Goal: Task Accomplishment & Management: Manage account settings

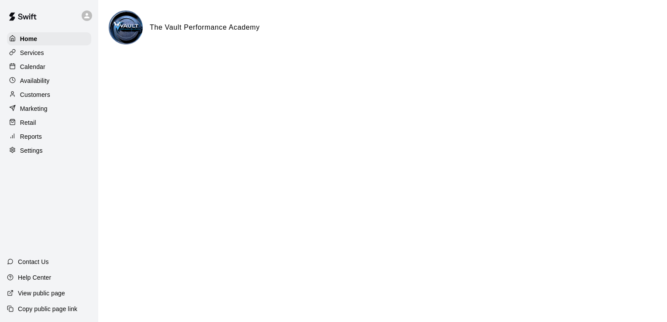
click at [54, 69] on div "Calendar" at bounding box center [49, 66] width 84 height 13
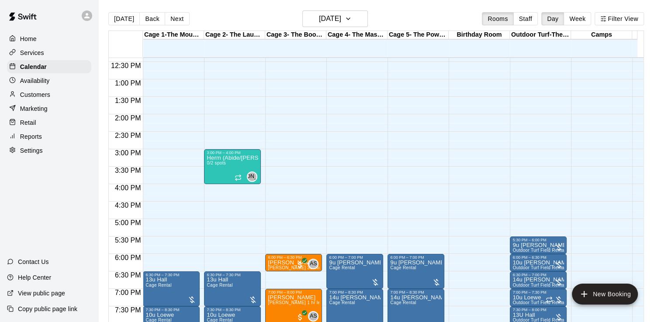
scroll to position [432, 0]
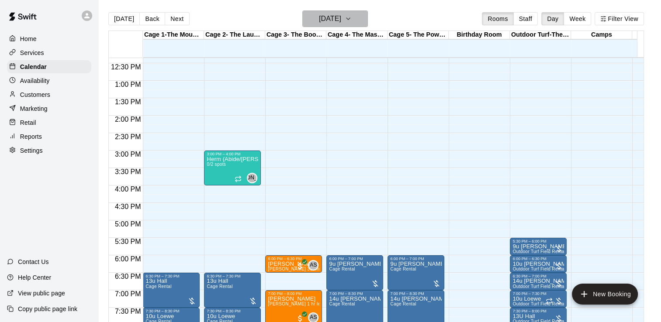
click at [352, 17] on icon "button" at bounding box center [348, 19] width 7 height 10
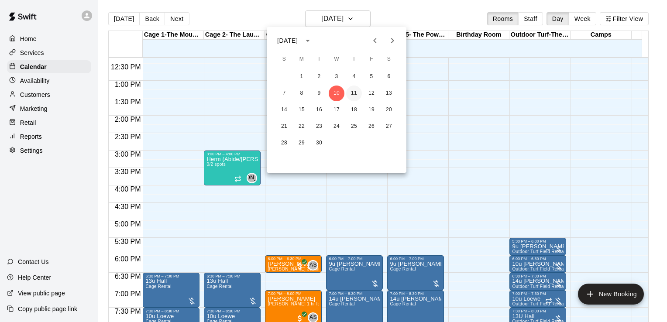
click at [354, 90] on button "11" at bounding box center [354, 94] width 16 height 16
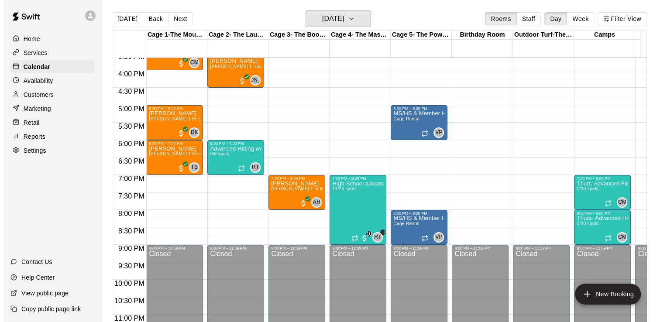
scroll to position [548, 0]
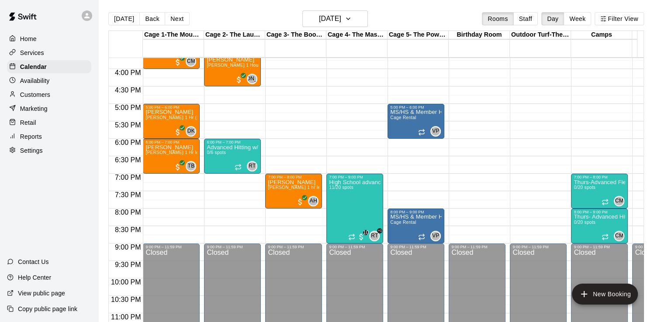
click at [659, 238] on main "Today Back Next Thursday Sep 11 Rooms Staff Day Week Filter View Cage 1-The Mou…" at bounding box center [379, 168] width 563 height 336
click at [599, 296] on button "New Booking" at bounding box center [605, 294] width 66 height 21
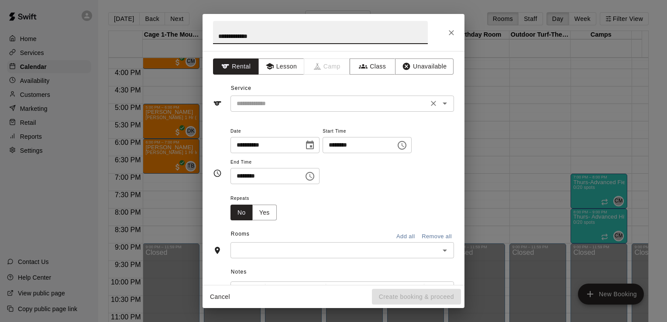
click at [271, 111] on div "​" at bounding box center [343, 104] width 224 height 16
type input "**********"
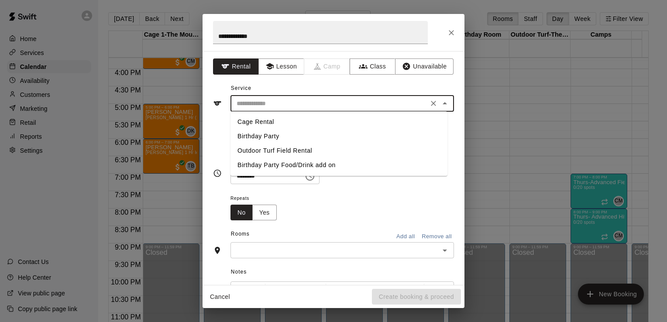
click at [272, 121] on li "Cage Rental" at bounding box center [339, 122] width 217 height 14
type input "**********"
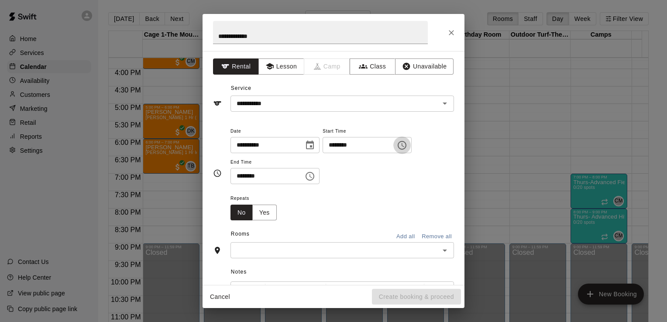
click at [411, 151] on button "Choose time, selected time is 12:00 AM" at bounding box center [402, 145] width 17 height 17
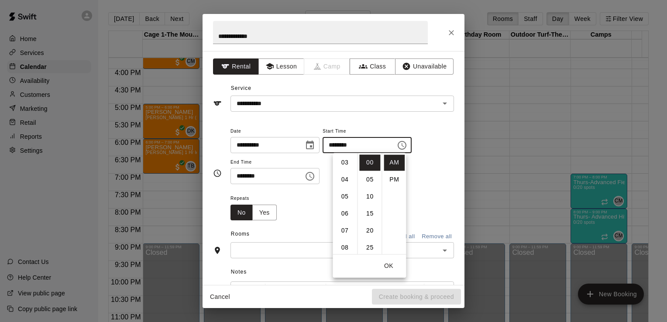
scroll to position [60, 0]
click at [346, 203] on li "06" at bounding box center [345, 205] width 21 height 16
click at [369, 200] on li "30" at bounding box center [369, 202] width 21 height 16
click at [395, 180] on li "PM" at bounding box center [394, 180] width 21 height 16
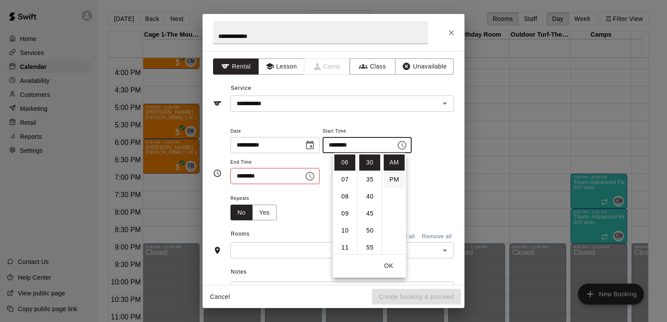
type input "********"
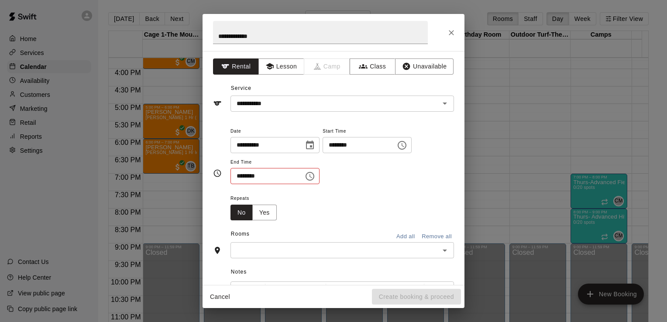
scroll to position [16, 0]
click at [312, 176] on icon "Choose time, selected time is 12:30 AM" at bounding box center [311, 176] width 3 height 4
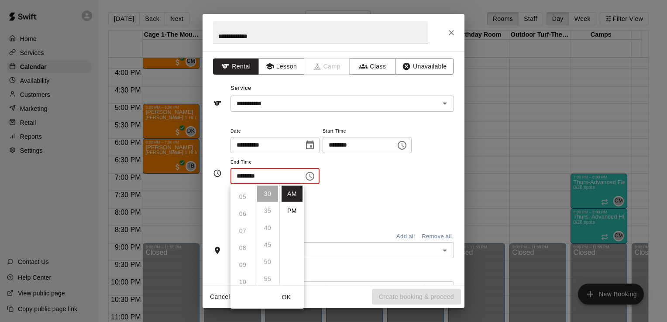
scroll to position [85, 0]
click at [247, 242] on ul "12 01 02 03 04 05 06 07 08 09 10 11" at bounding box center [243, 234] width 24 height 101
click at [292, 211] on li "PM" at bounding box center [292, 211] width 21 height 16
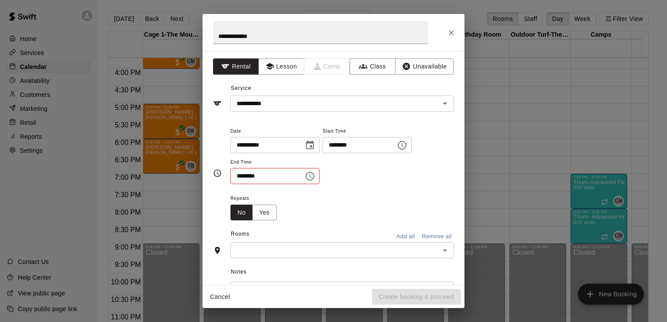
scroll to position [0, 0]
click at [312, 176] on icon "Choose time, selected time is 12:30 PM" at bounding box center [311, 176] width 3 height 4
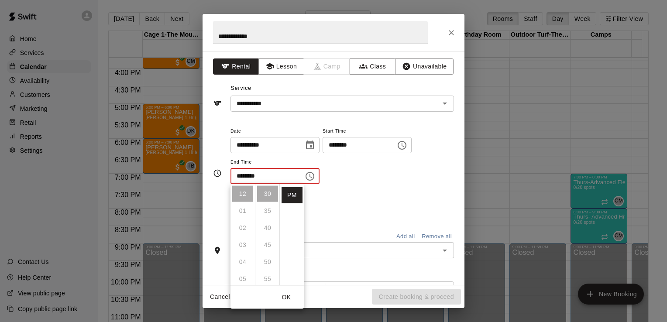
scroll to position [73, 0]
click at [246, 257] on li "08" at bounding box center [242, 258] width 21 height 16
click at [268, 193] on li "00" at bounding box center [267, 194] width 21 height 16
type input "********"
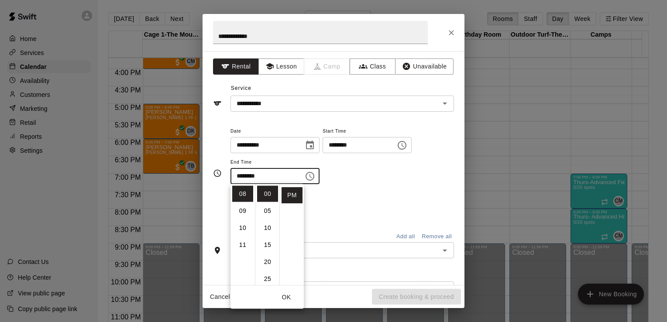
click at [362, 196] on div "Repeats No Yes" at bounding box center [343, 207] width 224 height 28
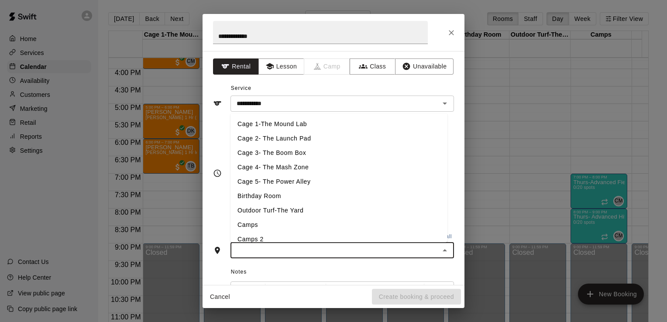
click at [332, 249] on input "text" at bounding box center [335, 250] width 204 height 11
click at [313, 141] on li "Cage 2- The Launch Pad" at bounding box center [339, 138] width 217 height 14
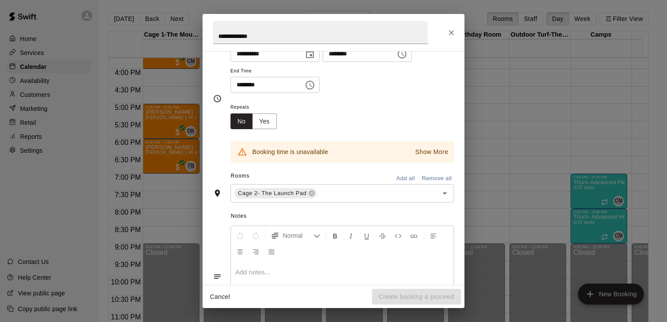
scroll to position [95, 0]
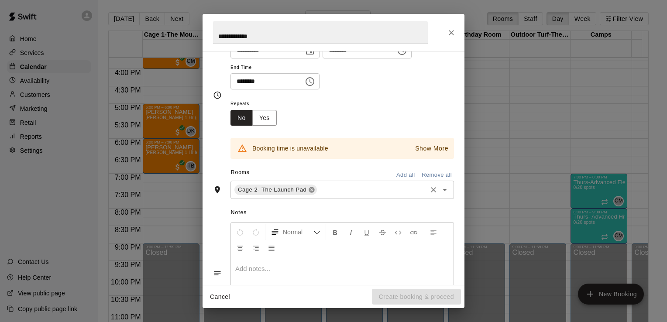
click at [311, 188] on icon at bounding box center [312, 190] width 6 height 6
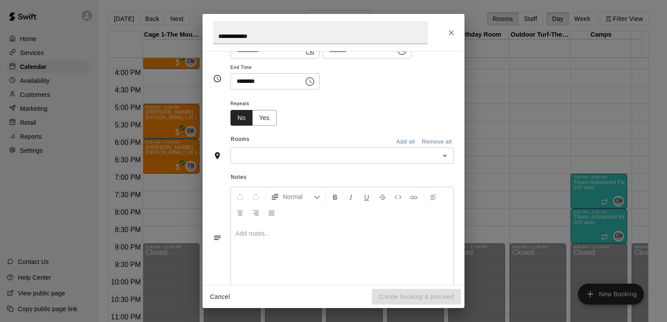
scroll to position [79, 0]
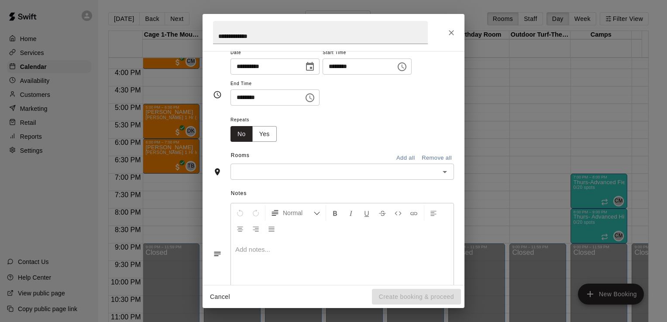
click at [311, 188] on span "Notes" at bounding box center [342, 194] width 223 height 14
click at [312, 177] on div "​" at bounding box center [343, 172] width 224 height 16
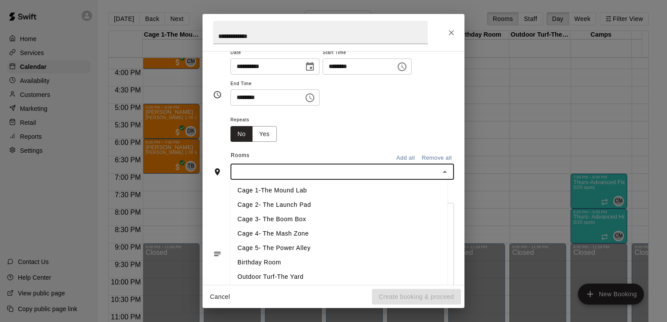
click at [286, 229] on li "Cage 4- The Mash Zone" at bounding box center [339, 234] width 217 height 14
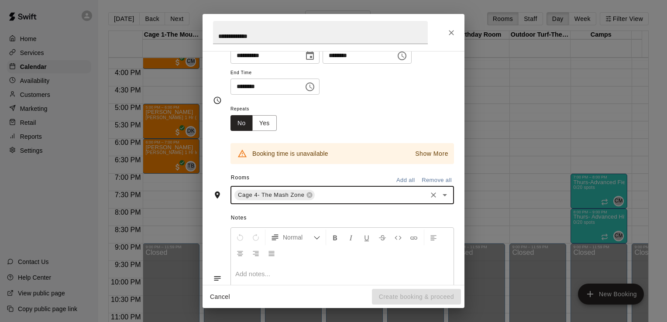
scroll to position [95, 0]
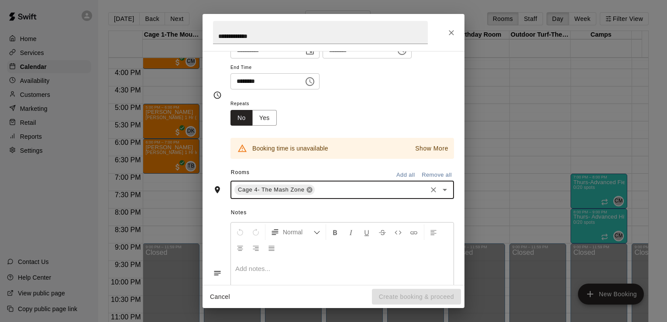
click at [309, 190] on icon at bounding box center [309, 190] width 7 height 7
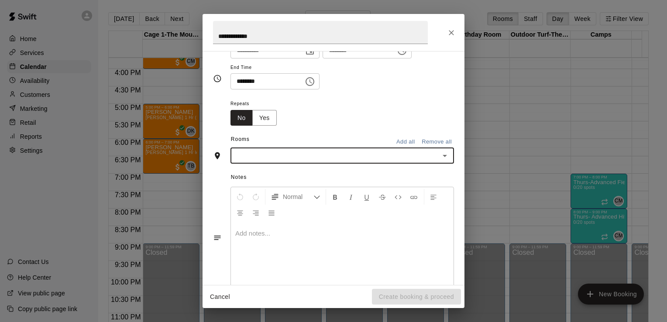
scroll to position [79, 0]
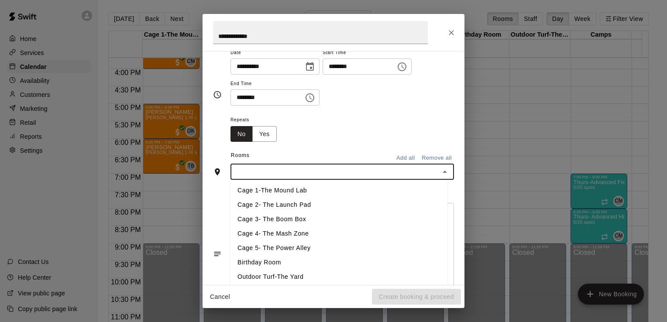
click at [297, 170] on input "text" at bounding box center [335, 171] width 204 height 11
click at [284, 234] on li "Cage 4- The Mash Zone" at bounding box center [339, 234] width 217 height 14
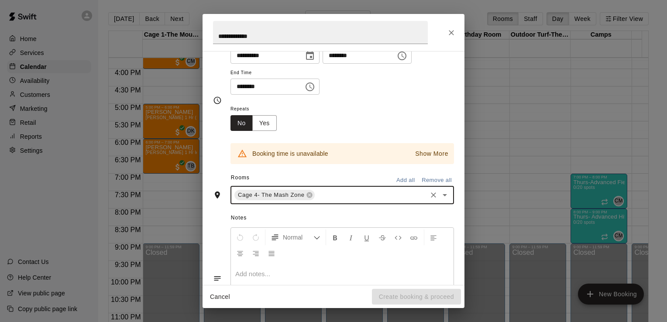
scroll to position [95, 0]
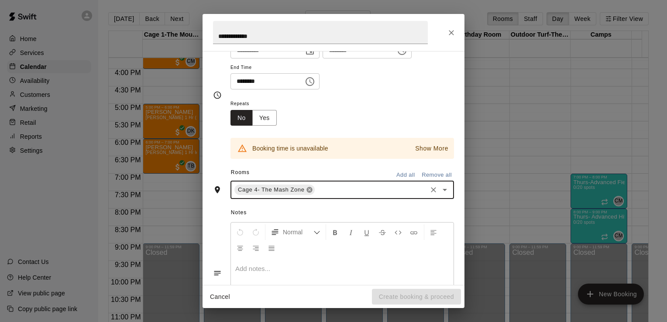
click at [309, 188] on icon at bounding box center [310, 190] width 6 height 6
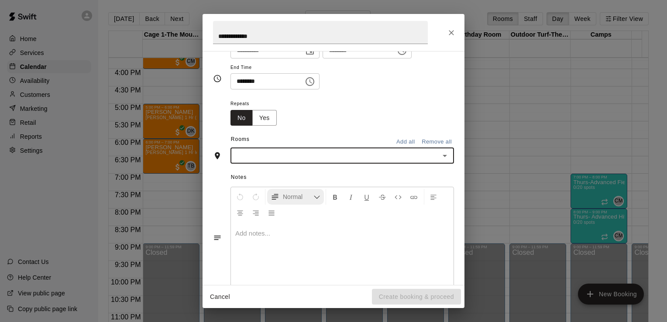
scroll to position [79, 0]
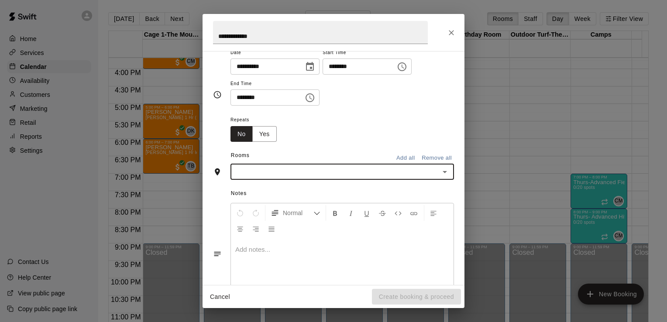
click at [304, 174] on input "text" at bounding box center [335, 171] width 204 height 11
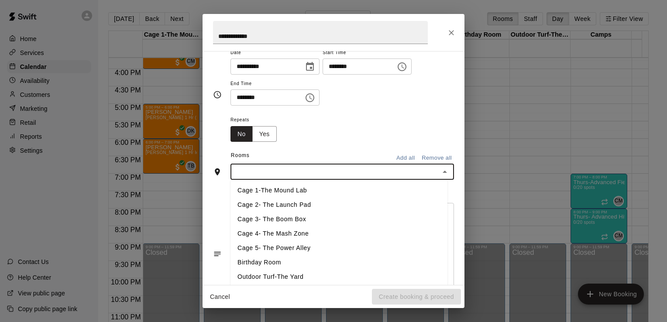
click at [286, 201] on li "Cage 2- The Launch Pad" at bounding box center [339, 205] width 217 height 14
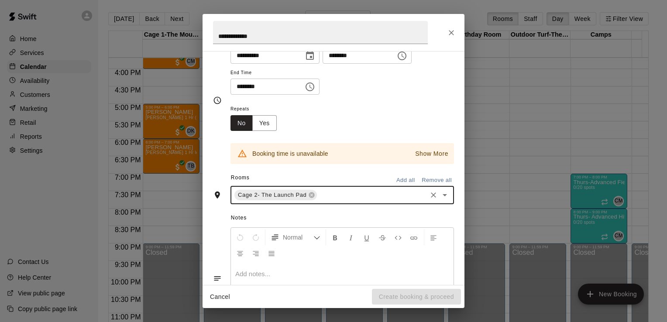
scroll to position [95, 0]
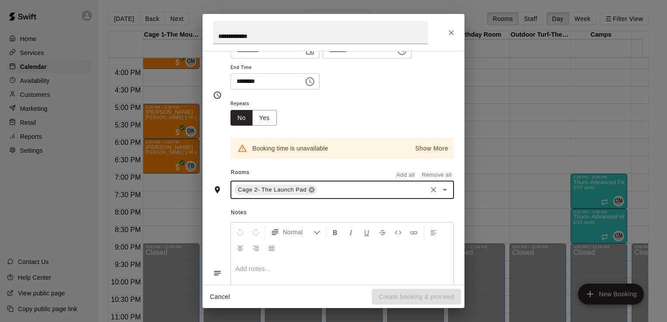
click at [309, 189] on icon at bounding box center [312, 190] width 6 height 6
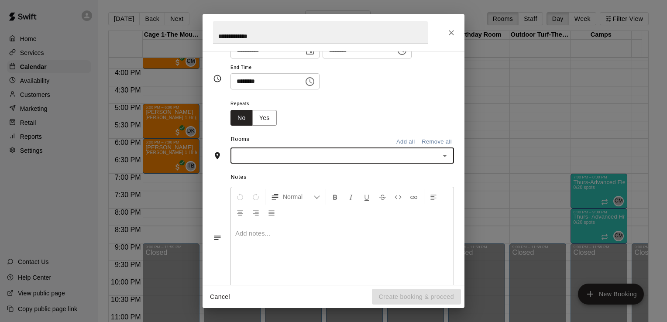
scroll to position [79, 0]
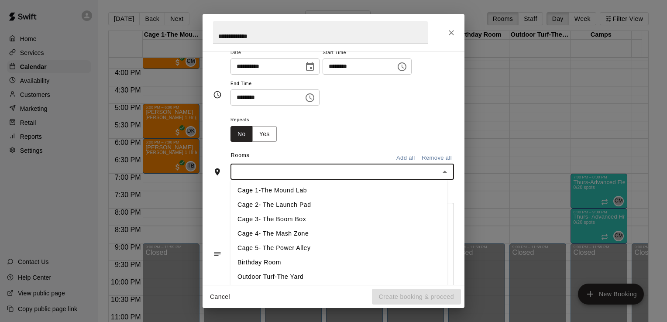
click at [303, 176] on input "text" at bounding box center [335, 171] width 204 height 11
click at [292, 190] on li "Cage 1-The Mound Lab" at bounding box center [339, 191] width 217 height 14
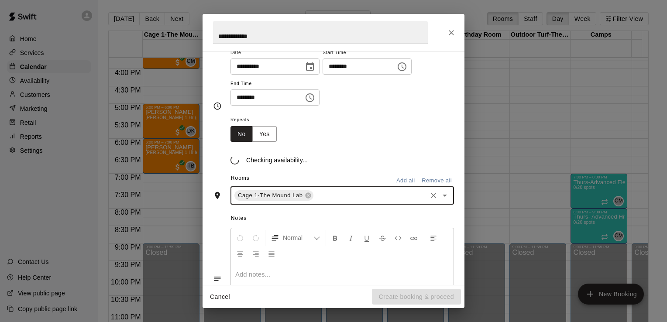
scroll to position [95, 0]
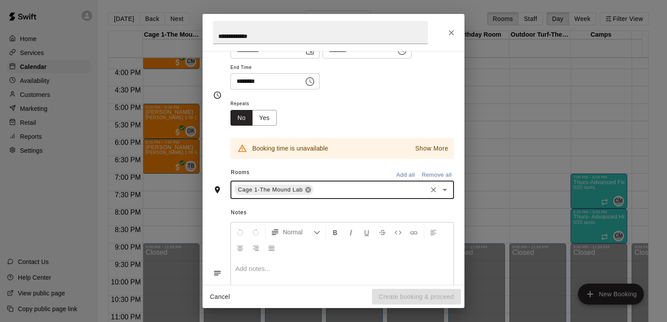
click at [306, 190] on icon at bounding box center [308, 190] width 6 height 6
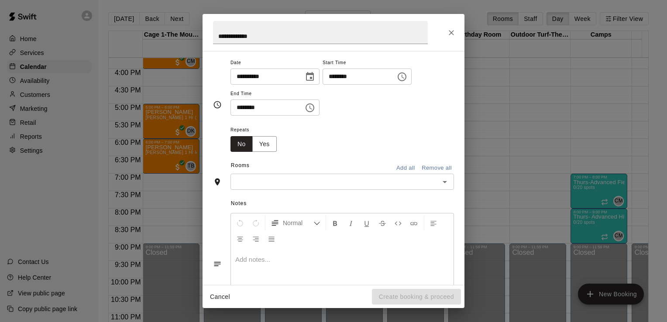
scroll to position [69, 0]
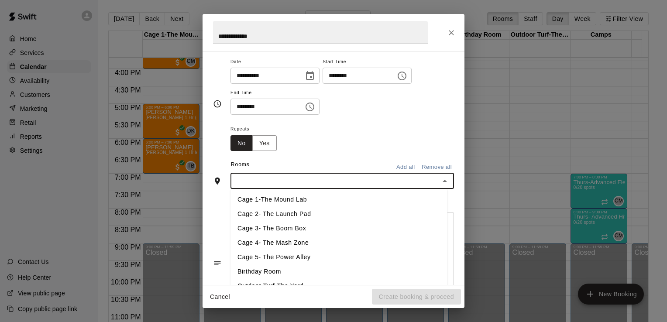
click at [318, 183] on input "text" at bounding box center [335, 181] width 204 height 11
click at [292, 256] on li "Cage 5- The Power Alley" at bounding box center [339, 258] width 217 height 14
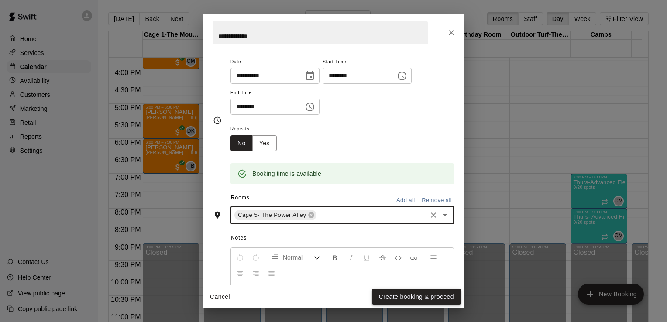
click at [417, 295] on button "Create booking & proceed" at bounding box center [416, 297] width 89 height 16
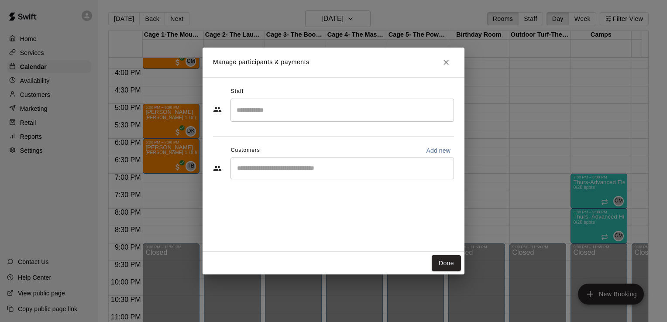
click at [287, 169] on input "Start typing to search customers..." at bounding box center [343, 168] width 216 height 9
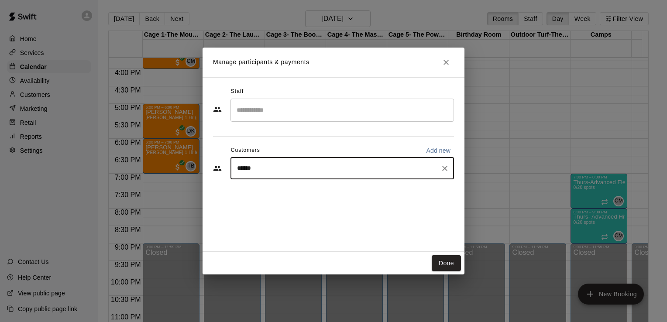
type input "*******"
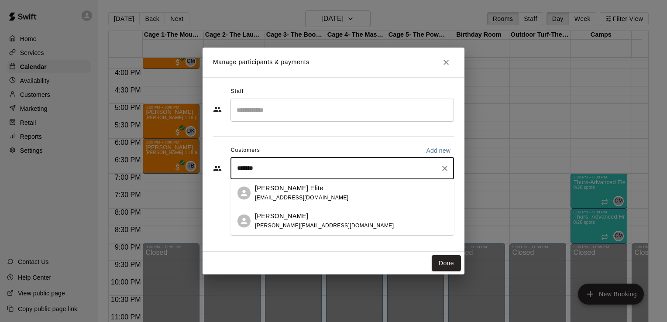
click at [287, 191] on p "Marucci Elite" at bounding box center [289, 188] width 69 height 9
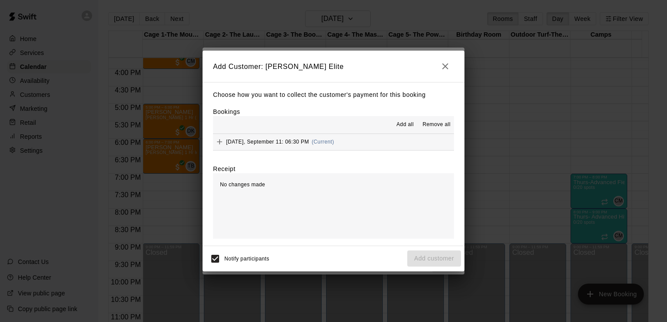
click at [405, 125] on span "Add all" at bounding box center [405, 125] width 17 height 9
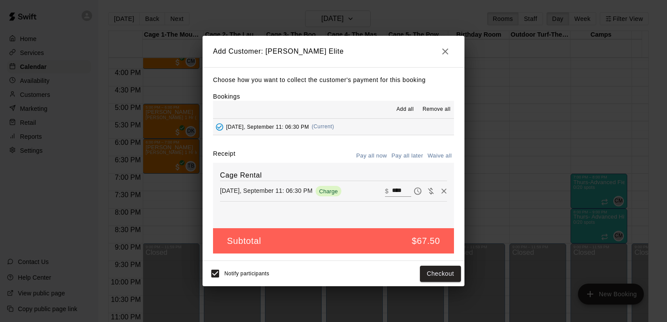
click at [403, 158] on button "Pay all later" at bounding box center [408, 156] width 36 height 14
click at [420, 272] on button "Add customer" at bounding box center [435, 274] width 54 height 16
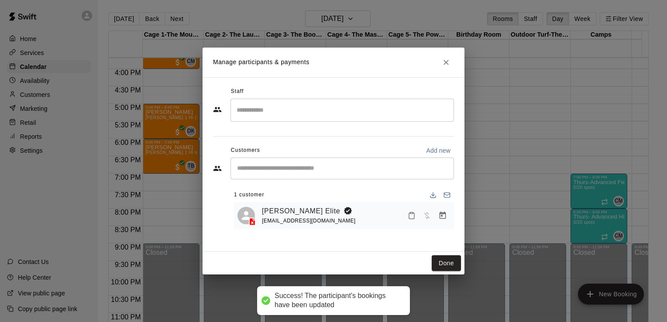
click at [267, 117] on input "Search staff" at bounding box center [343, 110] width 216 height 15
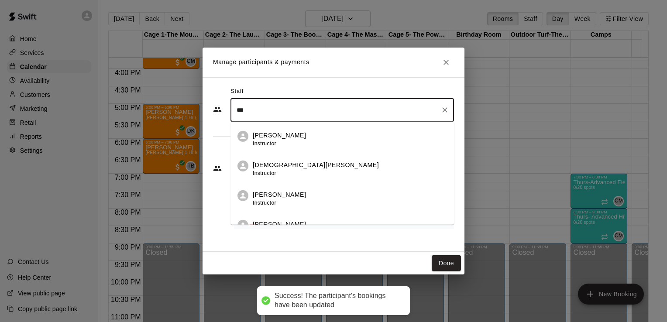
type input "****"
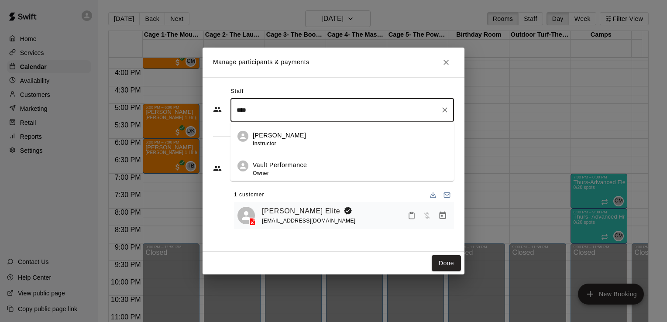
click at [271, 141] on span "Instructor" at bounding box center [265, 143] width 24 height 6
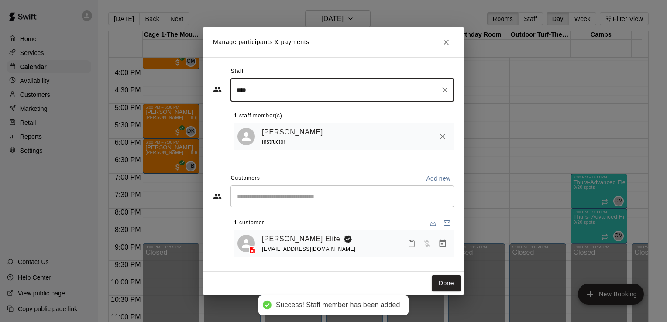
click at [448, 95] on div "**** ​" at bounding box center [343, 90] width 224 height 23
click at [445, 88] on icon "Clear" at bounding box center [445, 90] width 9 height 9
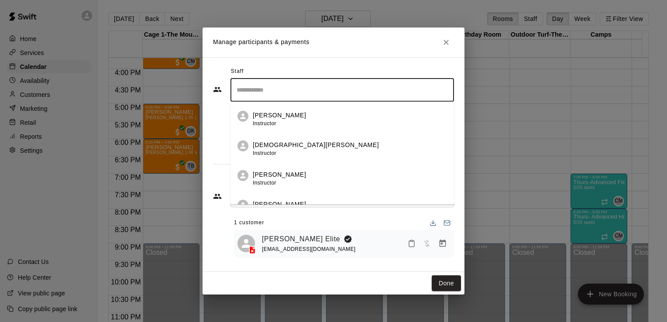
click at [215, 115] on div "​ Dana Little Instructor Jesus Cota Instructor Andrea Hataway Instructor Jacob …" at bounding box center [333, 115] width 241 height 72
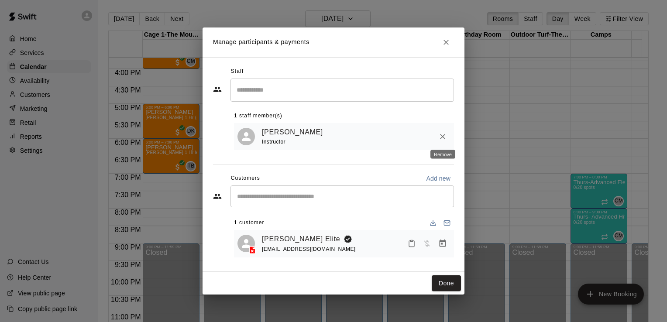
click at [442, 138] on icon "Remove" at bounding box center [442, 136] width 5 height 5
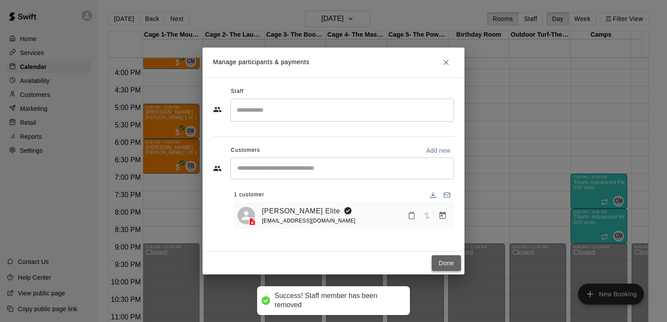
click at [443, 265] on button "Done" at bounding box center [446, 264] width 29 height 16
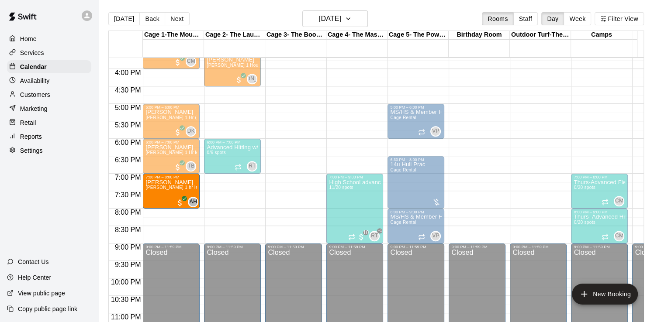
drag, startPoint x: 301, startPoint y: 181, endPoint x: 182, endPoint y: 187, distance: 119.8
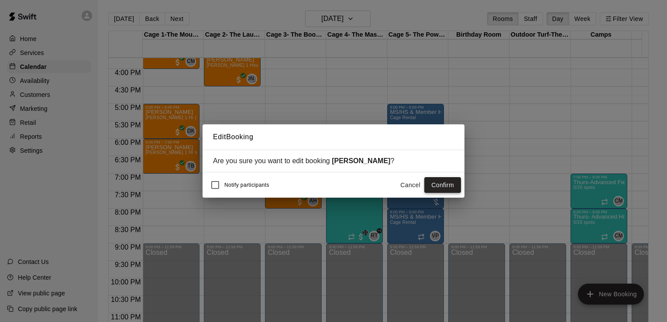
click at [443, 187] on button "Confirm" at bounding box center [443, 185] width 37 height 16
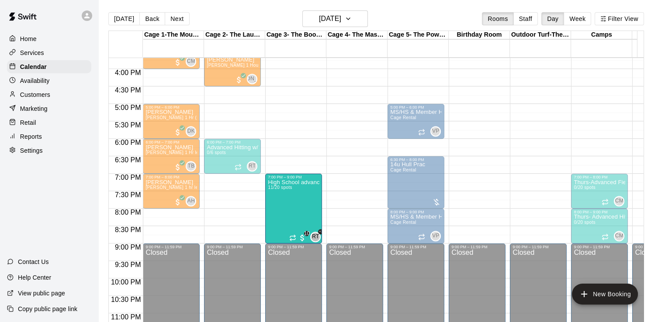
drag, startPoint x: 346, startPoint y: 184, endPoint x: 318, endPoint y: 185, distance: 28.9
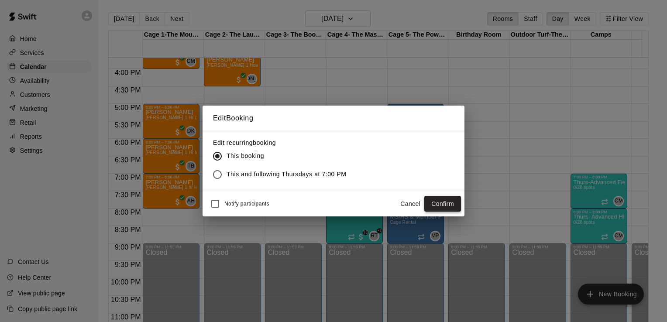
click at [448, 201] on button "Confirm" at bounding box center [443, 204] width 37 height 16
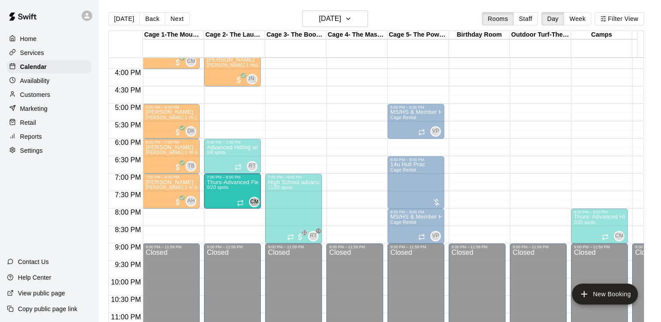
drag, startPoint x: 582, startPoint y: 185, endPoint x: 249, endPoint y: 191, distance: 333.8
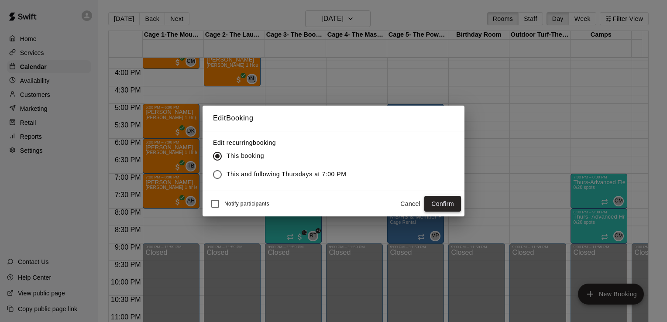
click at [446, 203] on button "Confirm" at bounding box center [443, 204] width 37 height 16
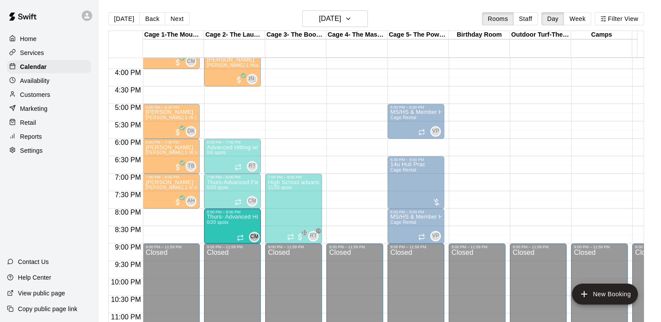
drag, startPoint x: 586, startPoint y: 219, endPoint x: 241, endPoint y: 228, distance: 345.2
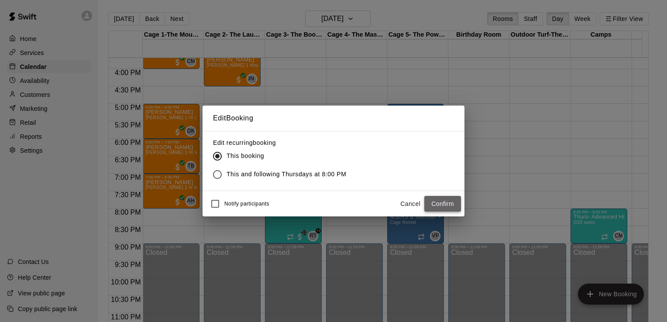
click at [437, 200] on button "Confirm" at bounding box center [443, 204] width 37 height 16
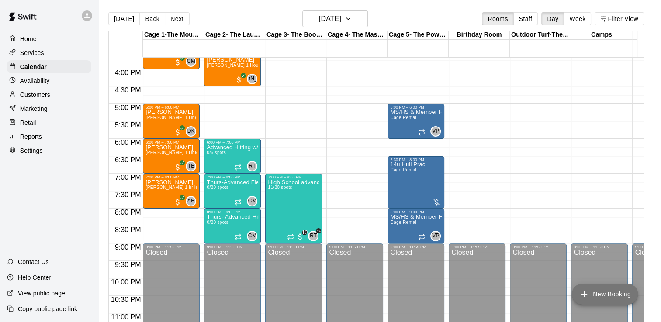
click at [590, 294] on button "New Booking" at bounding box center [605, 294] width 66 height 21
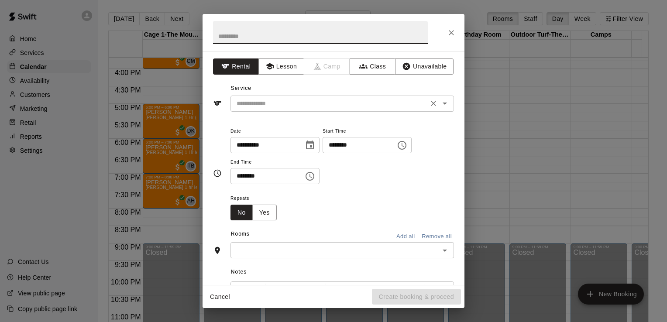
click at [288, 110] on div "​" at bounding box center [343, 104] width 224 height 16
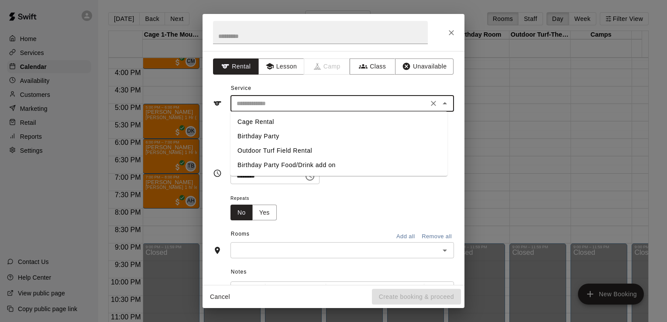
click at [273, 121] on li "Cage Rental" at bounding box center [339, 122] width 217 height 14
type input "**********"
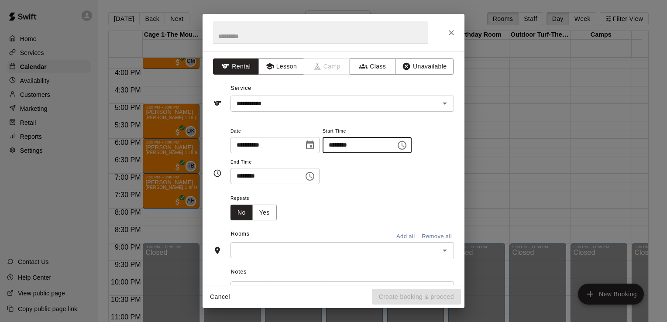
click at [365, 149] on input "********" at bounding box center [356, 145] width 67 height 16
click at [408, 147] on icon "Choose time, selected time is 12:00 AM" at bounding box center [402, 145] width 10 height 10
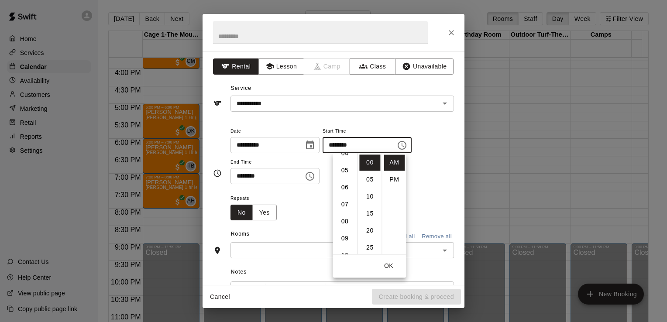
scroll to position [73, 0]
click at [344, 204] on li "07" at bounding box center [345, 208] width 21 height 16
click at [394, 178] on li "PM" at bounding box center [394, 180] width 21 height 16
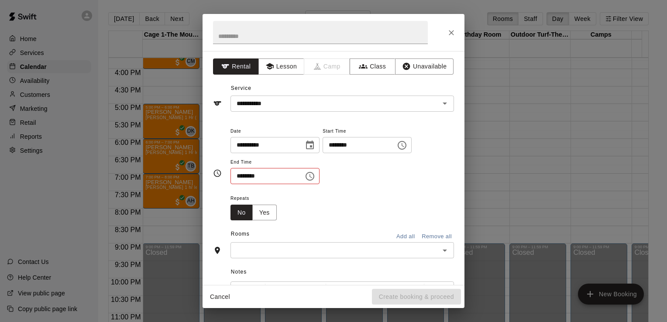
type input "********"
click at [315, 175] on icon "Choose time, selected time is 12:30 AM" at bounding box center [310, 176] width 10 height 10
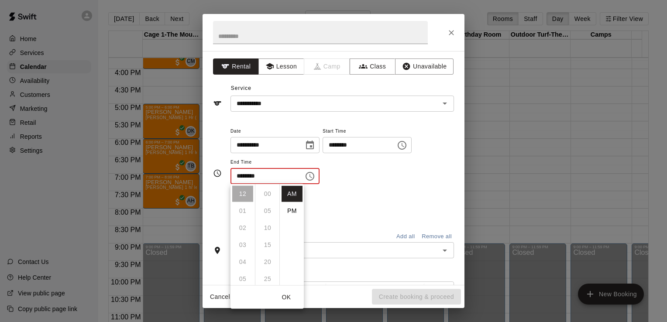
scroll to position [102, 0]
click at [294, 211] on li "PM" at bounding box center [292, 211] width 21 height 16
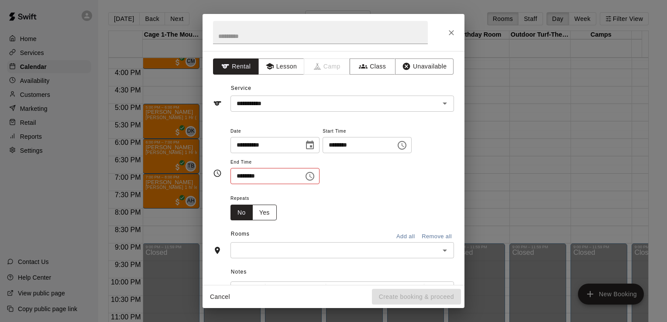
scroll to position [0, 0]
click at [315, 180] on icon "Choose time, selected time is 12:30 PM" at bounding box center [310, 176] width 10 height 10
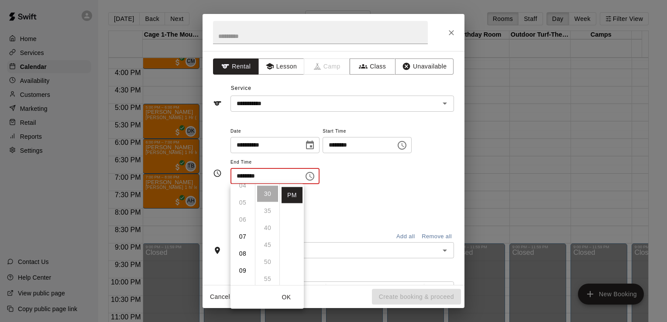
scroll to position [85, 0]
click at [242, 245] on li "08" at bounding box center [242, 246] width 21 height 16
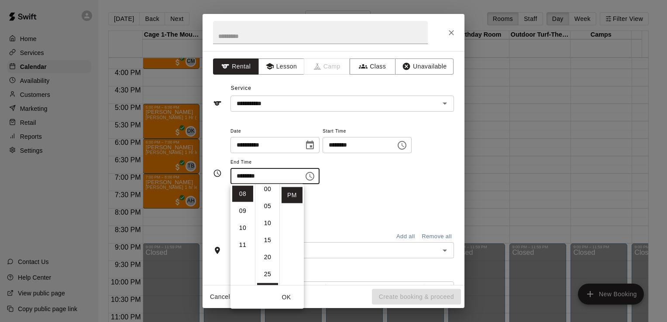
scroll to position [0, 0]
click at [265, 194] on li "00" at bounding box center [267, 194] width 21 height 16
type input "********"
click at [270, 191] on li "00" at bounding box center [267, 194] width 21 height 16
click at [287, 209] on li "PM" at bounding box center [292, 211] width 21 height 16
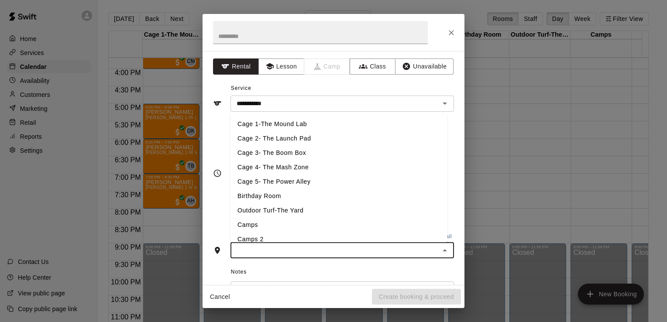
click at [275, 247] on input "text" at bounding box center [335, 250] width 204 height 11
click at [267, 180] on li "Cage 5- The Power Alley" at bounding box center [339, 182] width 217 height 14
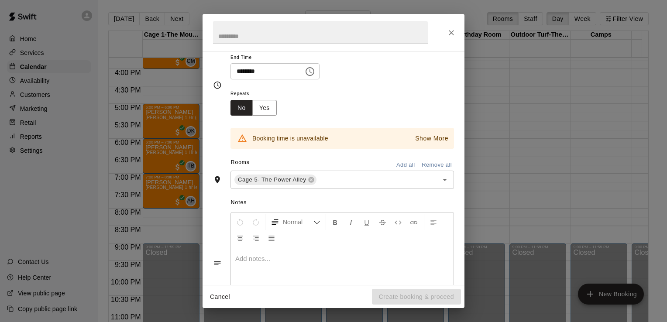
scroll to position [107, 0]
click at [310, 180] on icon at bounding box center [312, 179] width 6 height 6
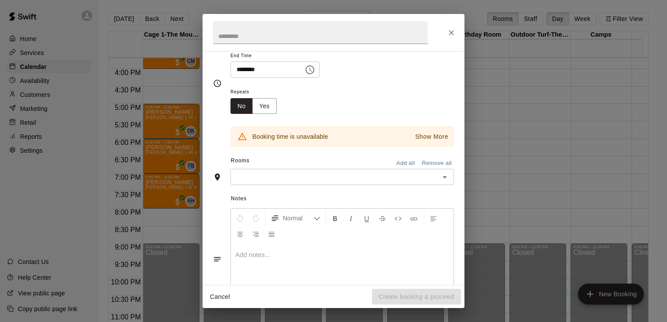
scroll to position [90, 0]
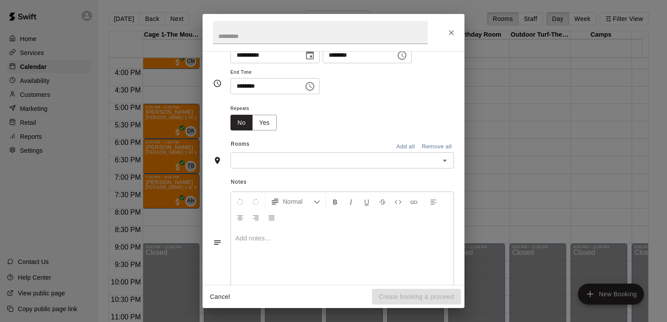
click at [299, 163] on input "text" at bounding box center [335, 160] width 204 height 11
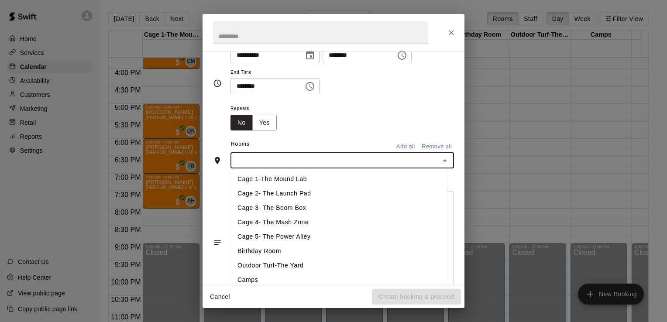
click at [280, 221] on li "Cage 4- The Mash Zone" at bounding box center [339, 223] width 217 height 14
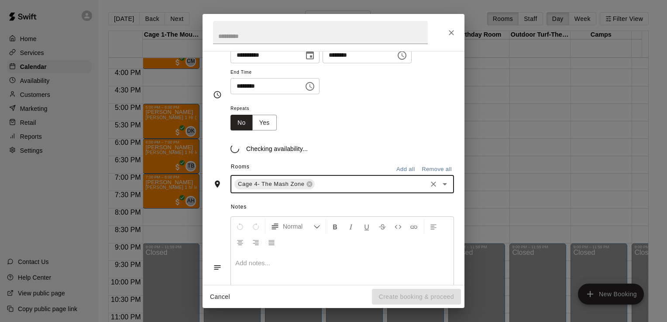
scroll to position [107, 0]
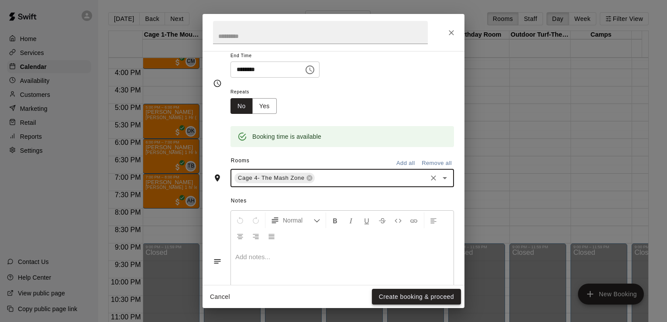
click at [402, 294] on button "Create booking & proceed" at bounding box center [416, 297] width 89 height 16
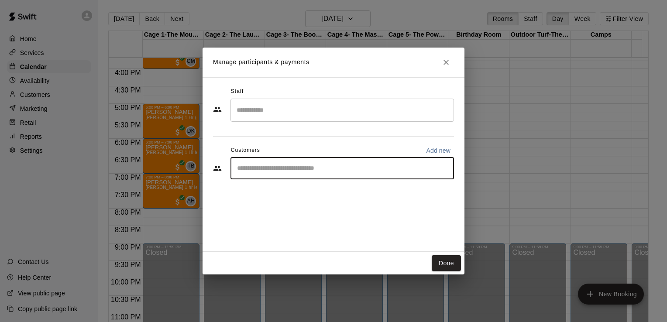
click at [276, 165] on input "Start typing to search customers..." at bounding box center [343, 168] width 216 height 9
type input "*****"
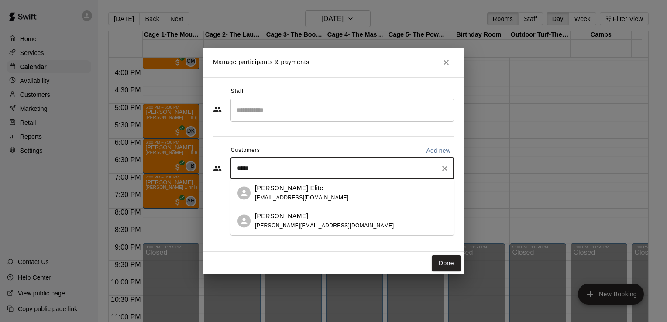
click at [271, 195] on span "maruccielitectx@gmail.com" at bounding box center [302, 198] width 94 height 6
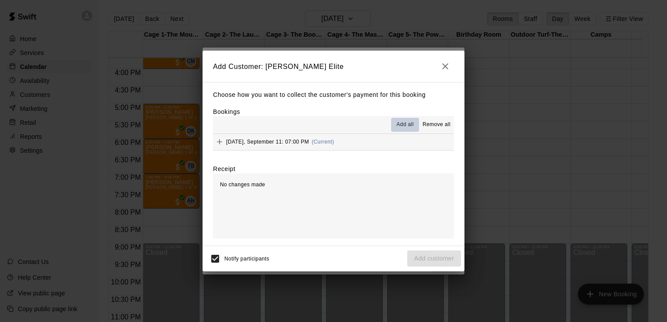
click at [411, 127] on span "Add all" at bounding box center [405, 125] width 17 height 9
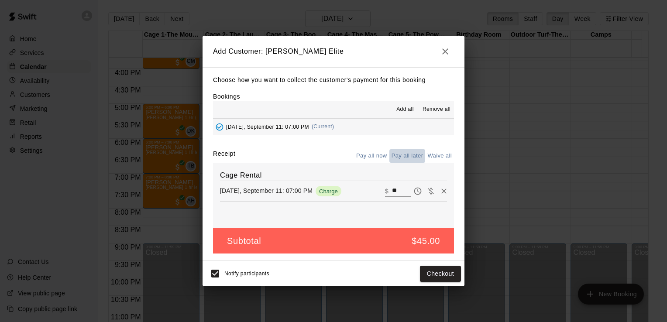
click at [408, 158] on button "Pay all later" at bounding box center [408, 156] width 36 height 14
click at [432, 275] on button "Add customer" at bounding box center [435, 274] width 54 height 16
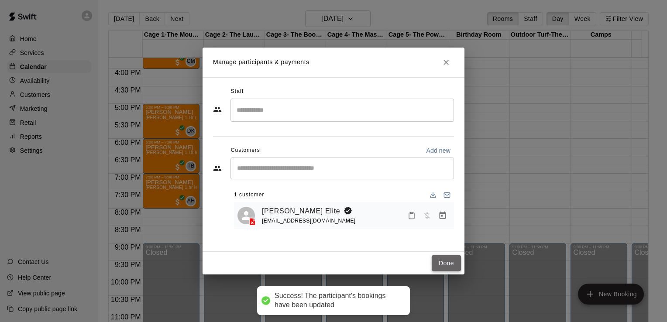
click at [447, 263] on button "Done" at bounding box center [446, 264] width 29 height 16
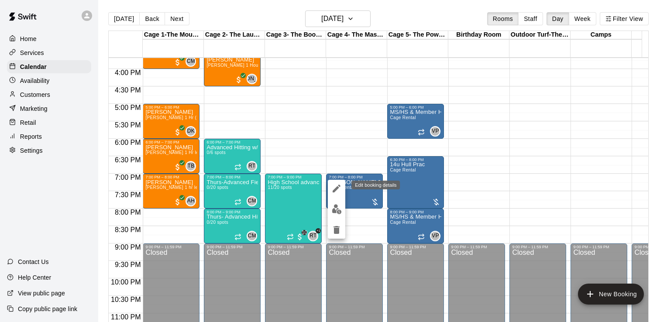
click at [339, 186] on icon "edit" at bounding box center [337, 189] width 8 height 8
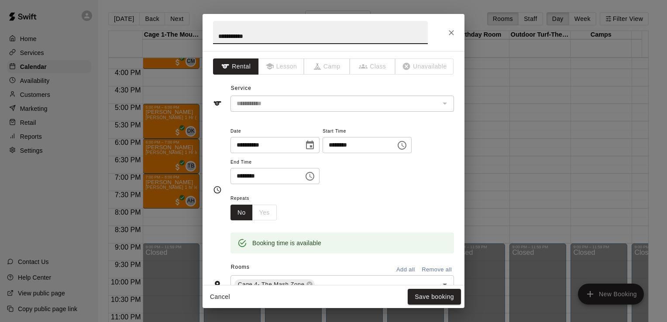
drag, startPoint x: 238, startPoint y: 39, endPoint x: 171, endPoint y: 41, distance: 66.4
click at [171, 41] on div "**********" at bounding box center [333, 161] width 667 height 322
type input "**********"
click at [430, 294] on button "Save booking" at bounding box center [434, 297] width 53 height 16
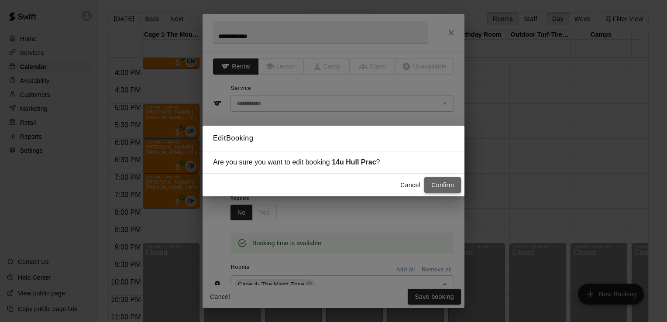
click at [449, 187] on button "Confirm" at bounding box center [443, 185] width 37 height 16
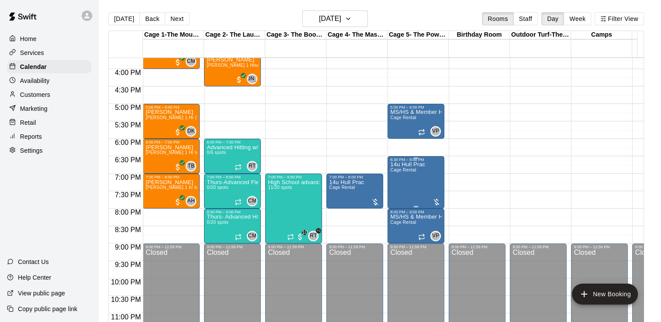
click at [423, 165] on p "14u Hull Prac" at bounding box center [407, 165] width 35 height 0
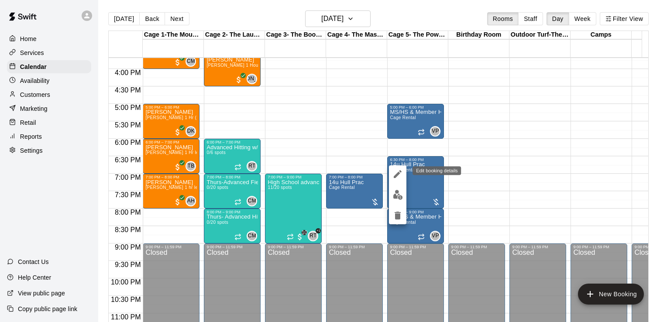
click at [398, 172] on icon "edit" at bounding box center [398, 174] width 10 height 10
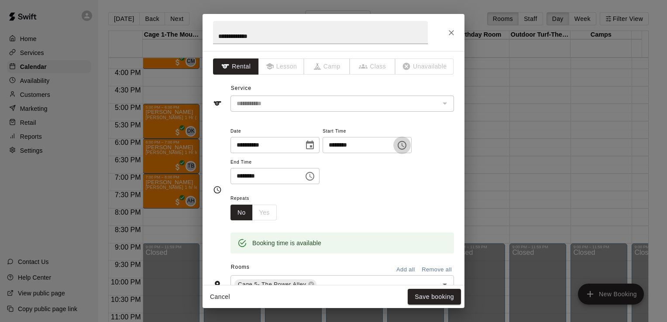
click at [411, 145] on button "Choose time, selected time is 6:30 PM" at bounding box center [402, 145] width 17 height 17
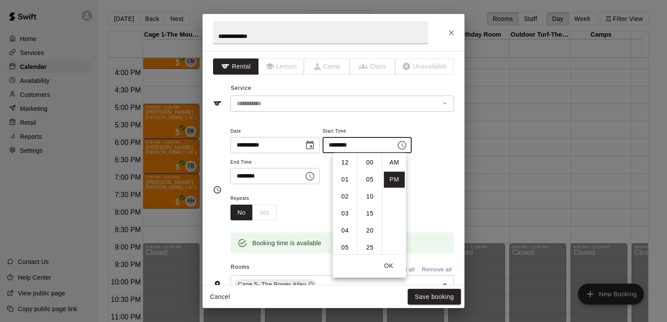
scroll to position [16, 0]
click at [346, 182] on li "07" at bounding box center [345, 180] width 21 height 16
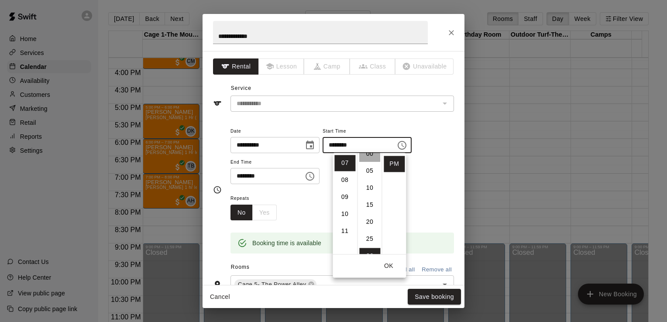
click at [368, 155] on li "00" at bounding box center [369, 154] width 21 height 16
type input "********"
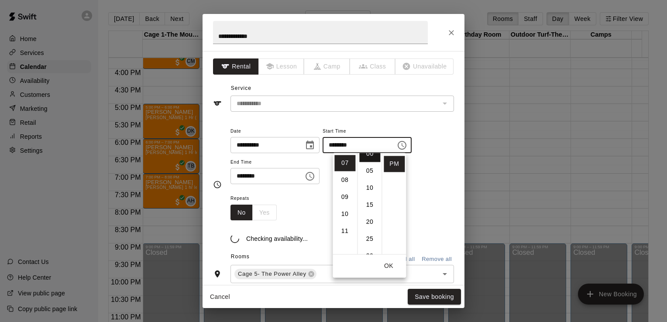
scroll to position [0, 0]
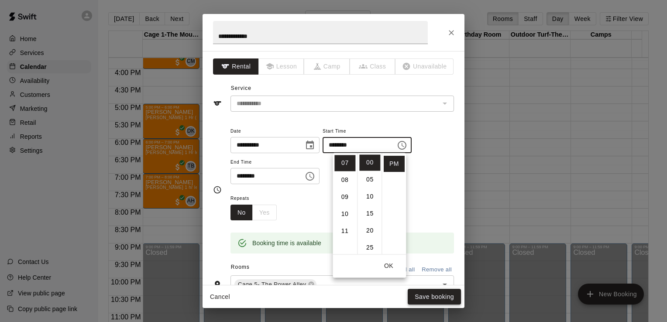
click at [439, 297] on button "Save booking" at bounding box center [434, 297] width 53 height 16
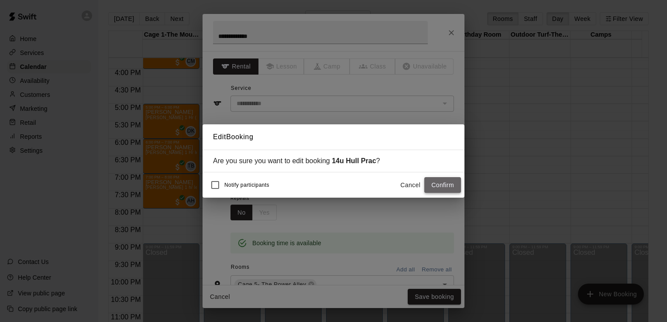
click at [441, 186] on button "Confirm" at bounding box center [443, 185] width 37 height 16
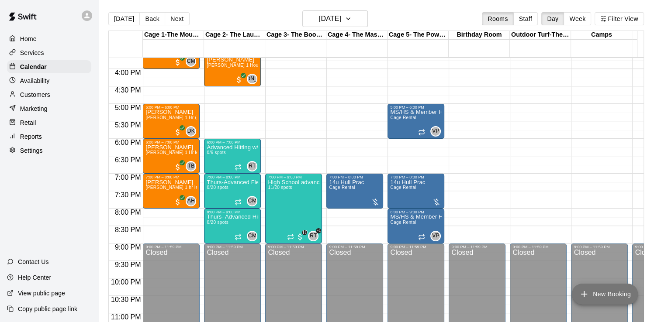
click at [587, 290] on icon "add" at bounding box center [584, 294] width 10 height 10
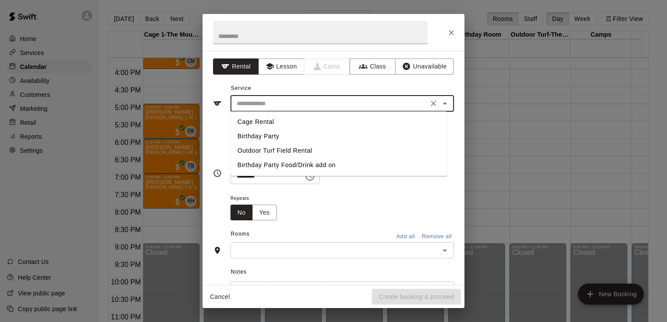
click at [299, 100] on input "text" at bounding box center [329, 103] width 193 height 11
click at [277, 146] on li "Outdoor Turf Field Rental" at bounding box center [339, 151] width 217 height 14
type input "**********"
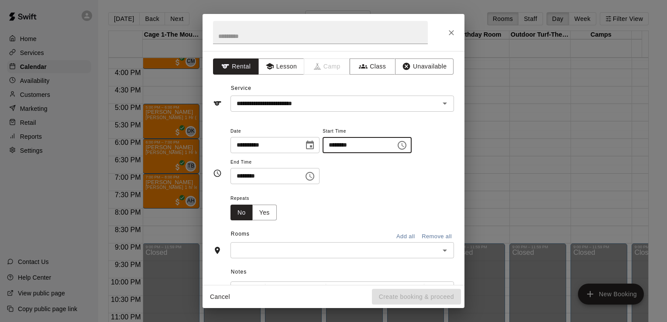
click at [347, 144] on input "********" at bounding box center [356, 145] width 67 height 16
click at [408, 146] on icon "Choose time, selected time is 12:00 AM" at bounding box center [402, 145] width 10 height 10
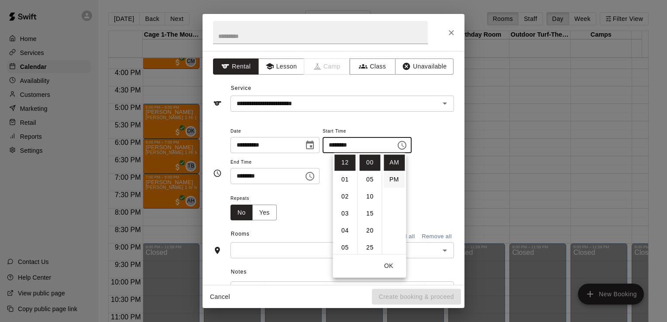
click at [393, 173] on li "PM" at bounding box center [394, 180] width 21 height 16
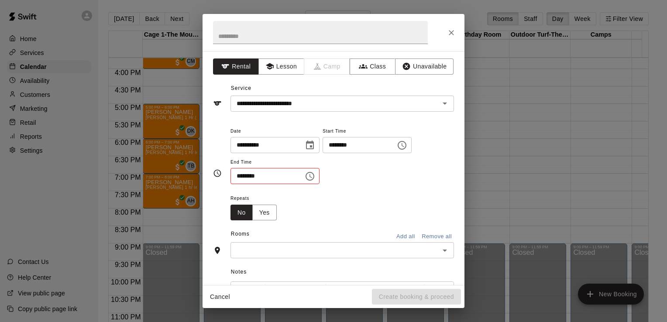
scroll to position [16, 0]
click at [408, 144] on icon "Choose time, selected time is 12:00 PM" at bounding box center [402, 145] width 10 height 10
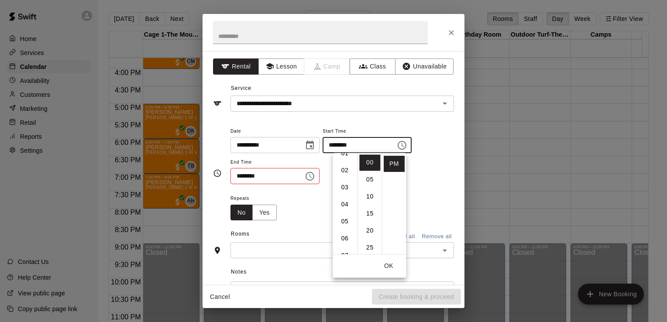
scroll to position [29, 0]
click at [347, 234] on li "06" at bounding box center [345, 236] width 21 height 16
click at [370, 216] on li "30" at bounding box center [369, 219] width 21 height 16
type input "********"
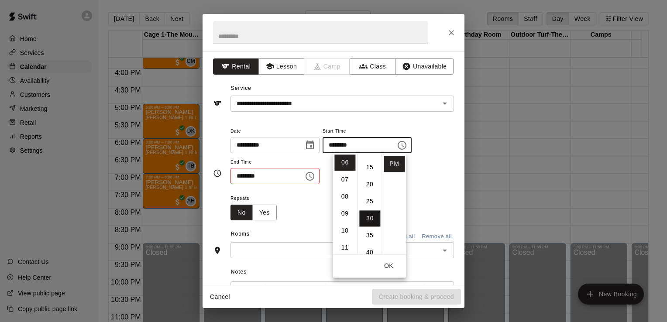
scroll to position [102, 0]
click at [315, 176] on icon "Choose time, selected time is 12:30 AM" at bounding box center [310, 176] width 10 height 10
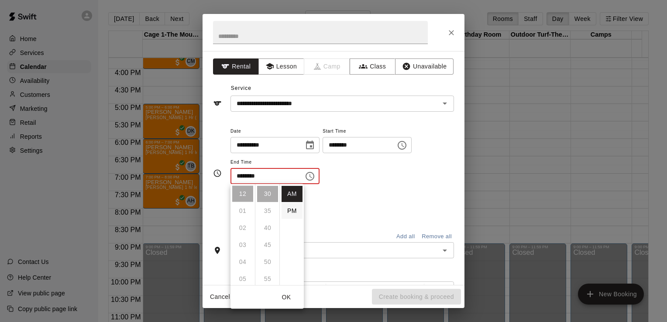
click at [290, 206] on li "PM" at bounding box center [292, 211] width 21 height 16
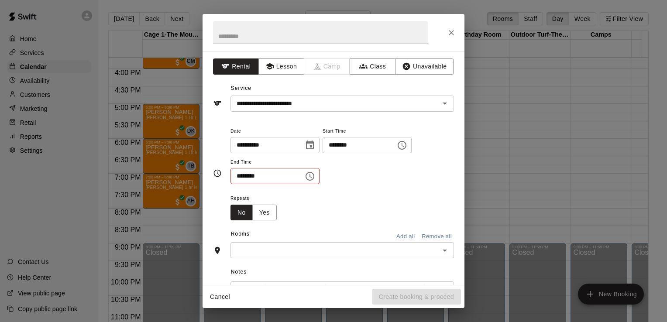
scroll to position [16, 0]
click at [315, 178] on icon "Choose time, selected time is 12:30 PM" at bounding box center [310, 176] width 10 height 10
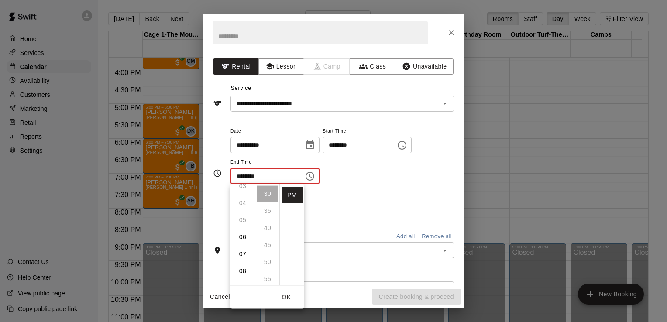
scroll to position [68, 0]
click at [243, 242] on li "07" at bounding box center [242, 246] width 21 height 16
click at [271, 193] on li "00" at bounding box center [267, 194] width 21 height 16
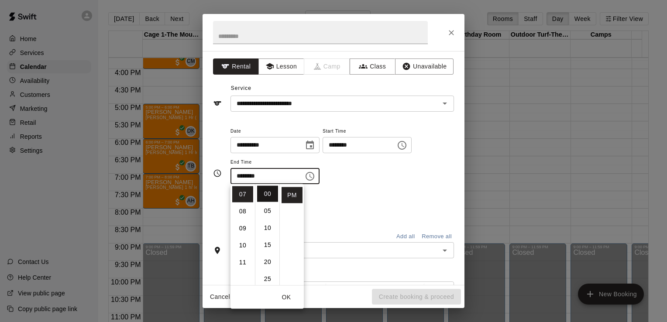
type input "********"
click at [357, 205] on div "Repeats No Yes" at bounding box center [343, 207] width 224 height 28
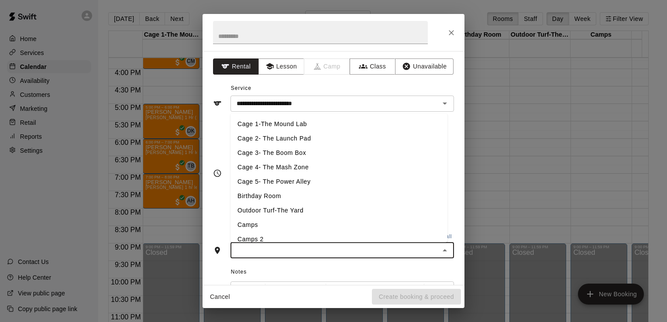
click at [267, 248] on input "text" at bounding box center [335, 250] width 204 height 11
click at [269, 210] on li "Outdoor Turf-The Yard" at bounding box center [339, 211] width 217 height 14
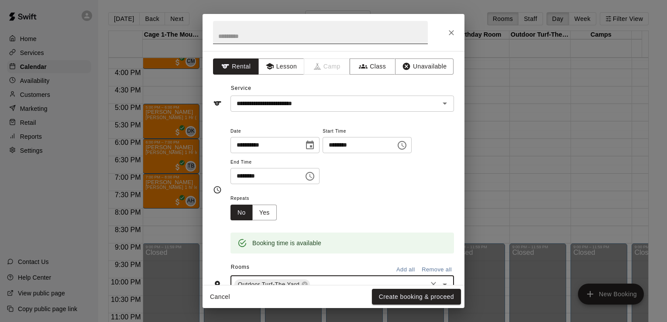
click at [264, 37] on input "text" at bounding box center [320, 32] width 215 height 23
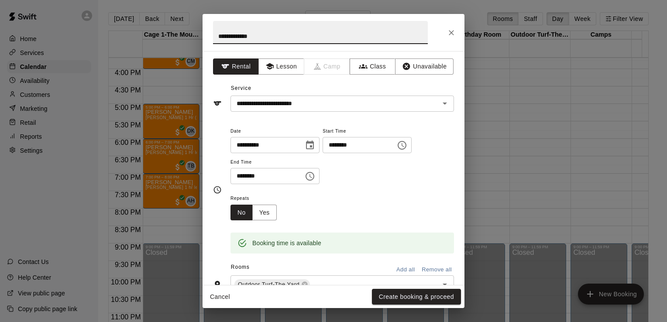
type input "**********"
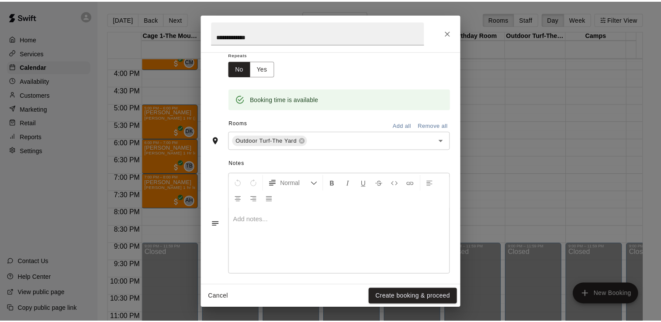
scroll to position [149, 0]
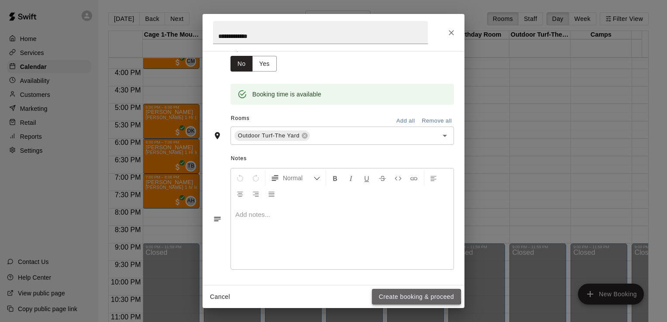
click at [396, 296] on button "Create booking & proceed" at bounding box center [416, 297] width 89 height 16
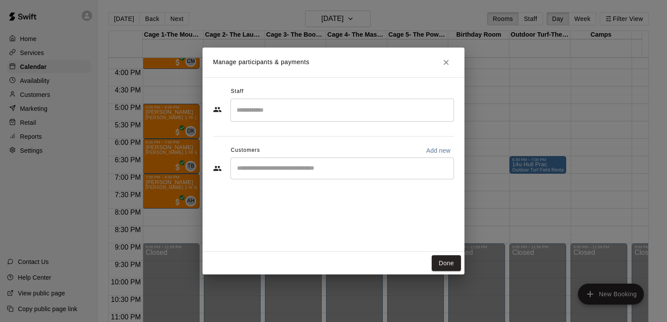
click at [286, 175] on div "​" at bounding box center [343, 169] width 224 height 22
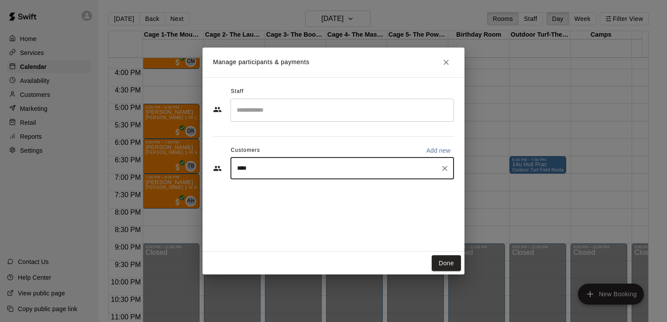
type input "*****"
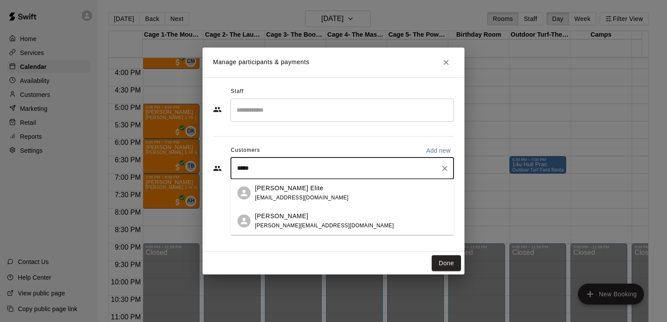
click at [283, 191] on p "Marucci Elite" at bounding box center [289, 188] width 69 height 9
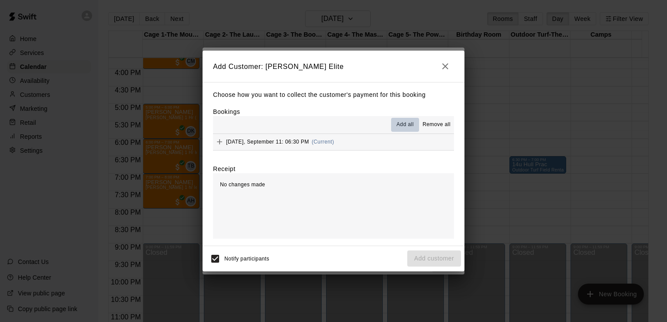
click at [400, 125] on span "Add all" at bounding box center [405, 125] width 17 height 9
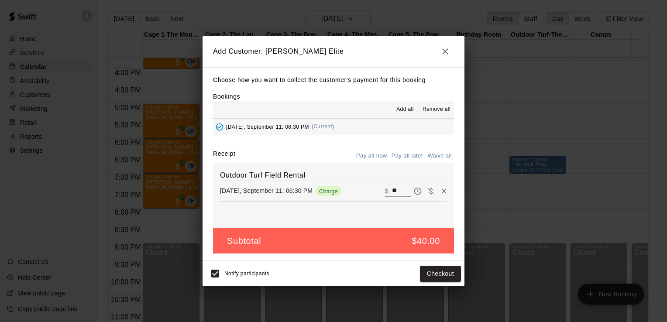
click at [410, 158] on button "Pay all later" at bounding box center [408, 156] width 36 height 14
click at [446, 278] on button "Add customer" at bounding box center [435, 274] width 54 height 16
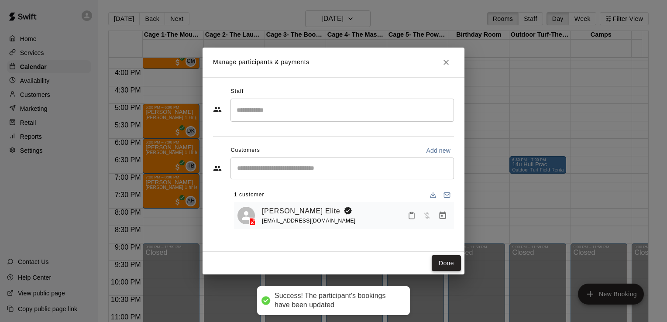
click at [442, 267] on button "Done" at bounding box center [446, 264] width 29 height 16
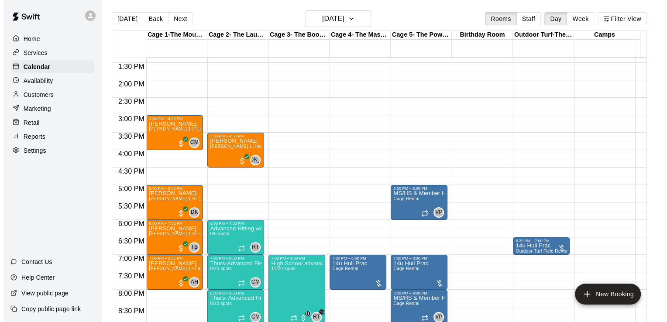
scroll to position [466, 0]
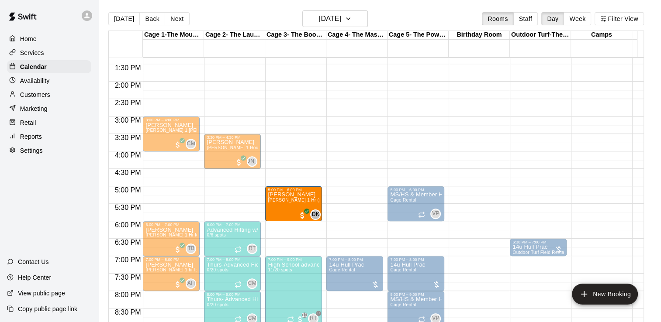
drag, startPoint x: 166, startPoint y: 196, endPoint x: 274, endPoint y: 198, distance: 108.3
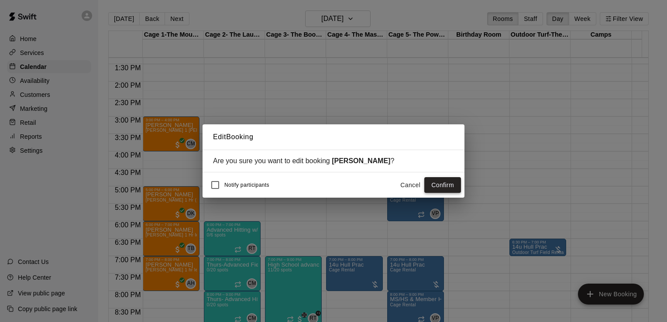
click at [435, 188] on button "Confirm" at bounding box center [443, 185] width 37 height 16
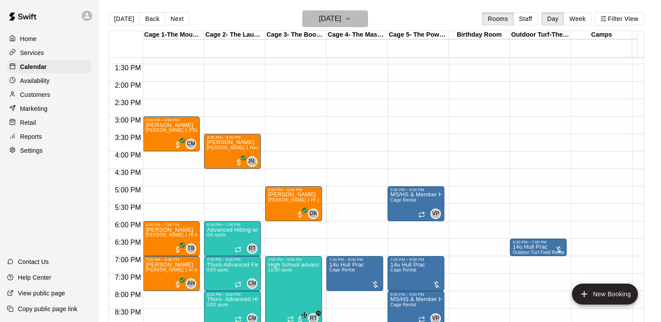
click at [368, 20] on button "Thursday Sep 11" at bounding box center [335, 18] width 66 height 17
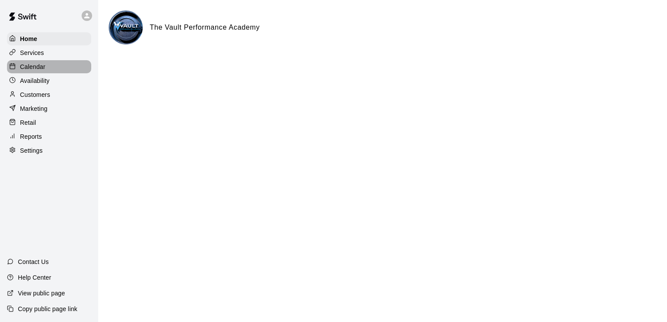
click at [35, 67] on p "Calendar" at bounding box center [32, 66] width 25 height 9
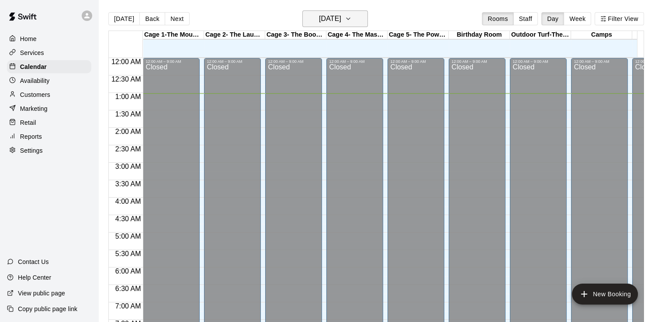
scroll to position [36, 0]
click at [364, 21] on button "[DATE]" at bounding box center [335, 18] width 66 height 17
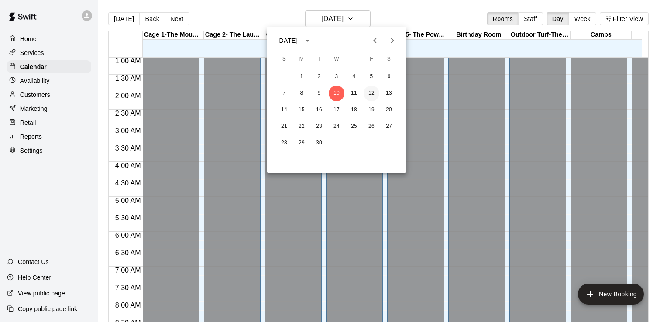
click at [373, 92] on button "12" at bounding box center [372, 94] width 16 height 16
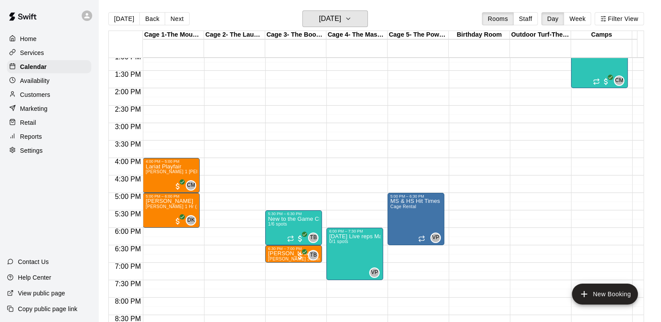
scroll to position [464, 0]
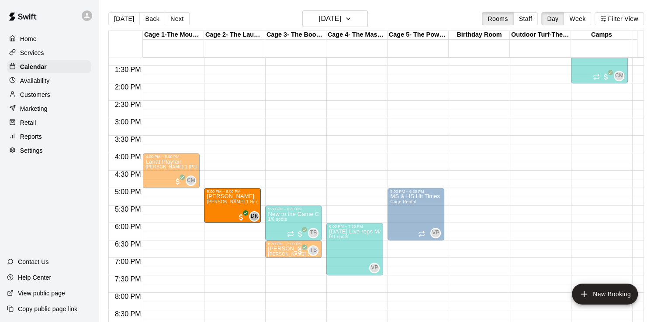
drag, startPoint x: 185, startPoint y: 200, endPoint x: 215, endPoint y: 202, distance: 30.2
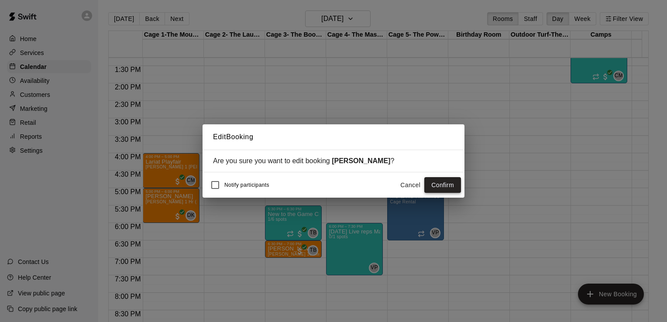
click at [430, 181] on button "Confirm" at bounding box center [443, 185] width 37 height 16
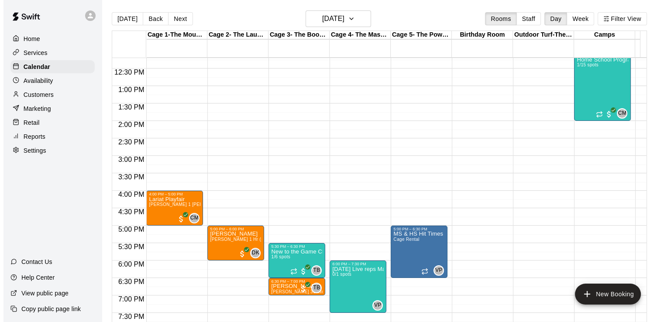
scroll to position [446, 0]
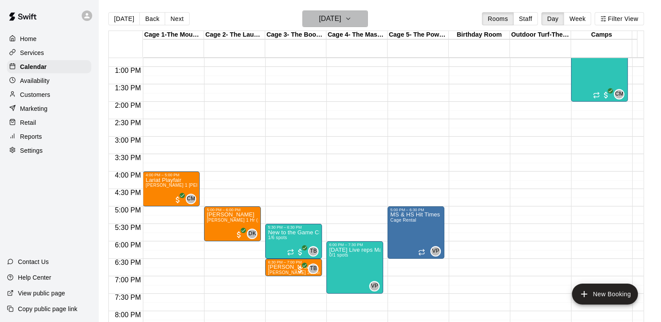
click at [366, 20] on button "[DATE]" at bounding box center [335, 18] width 66 height 17
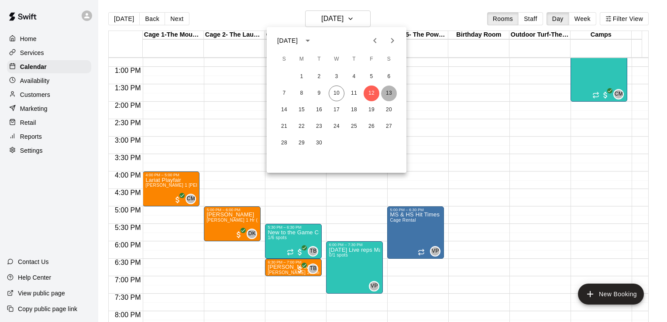
click at [391, 92] on button "13" at bounding box center [389, 94] width 16 height 16
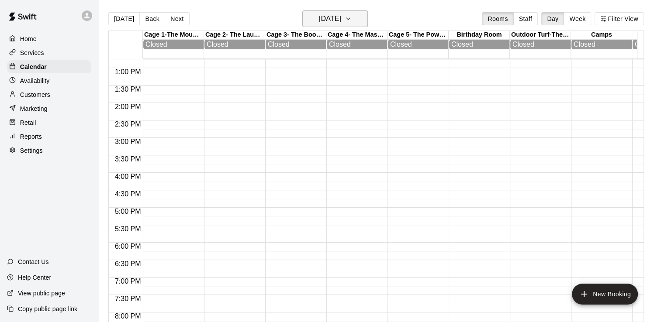
click at [352, 18] on icon "button" at bounding box center [348, 19] width 7 height 10
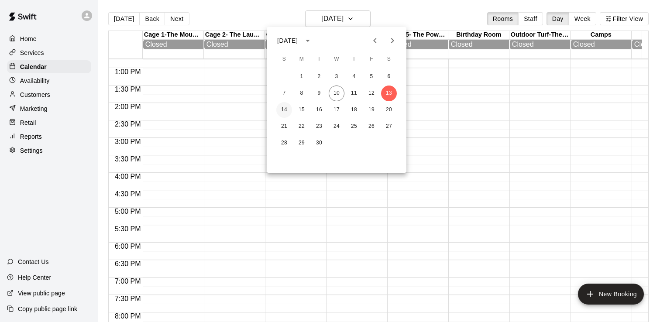
click at [285, 107] on button "14" at bounding box center [284, 110] width 16 height 16
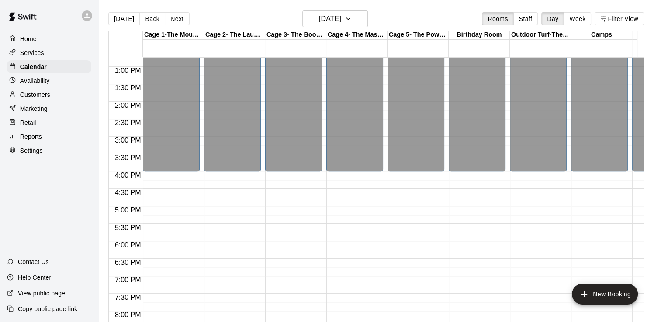
click at [39, 42] on div "Home" at bounding box center [49, 38] width 84 height 13
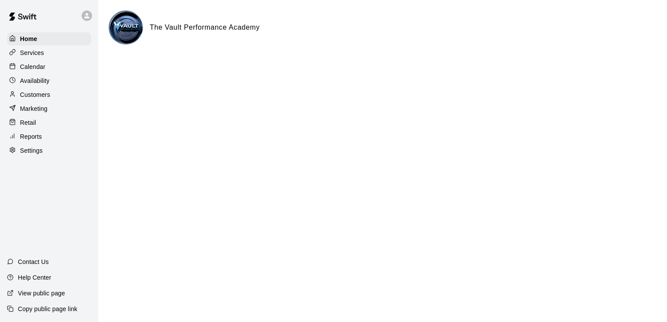
click at [33, 52] on p "Services" at bounding box center [32, 52] width 24 height 9
